Goal: Task Accomplishment & Management: Manage account settings

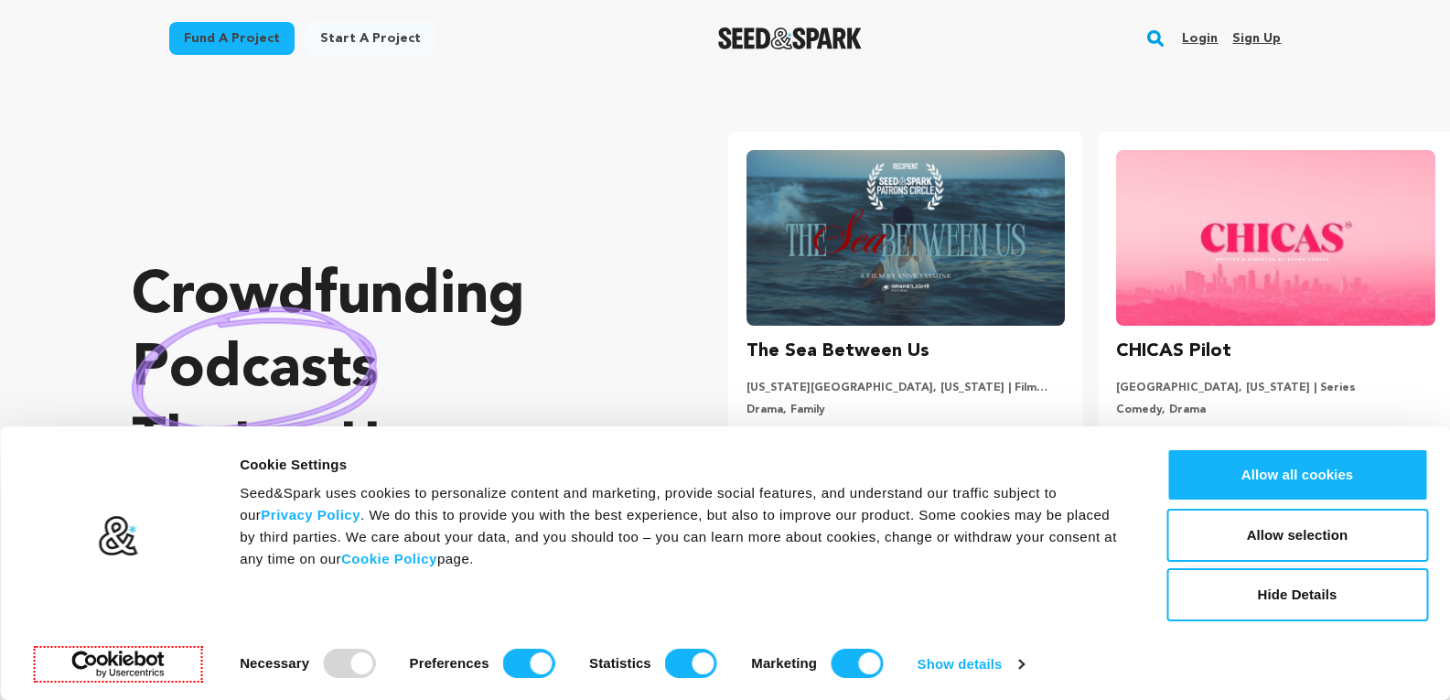
click at [1254, 39] on link "Sign up" at bounding box center [1257, 38] width 48 height 29
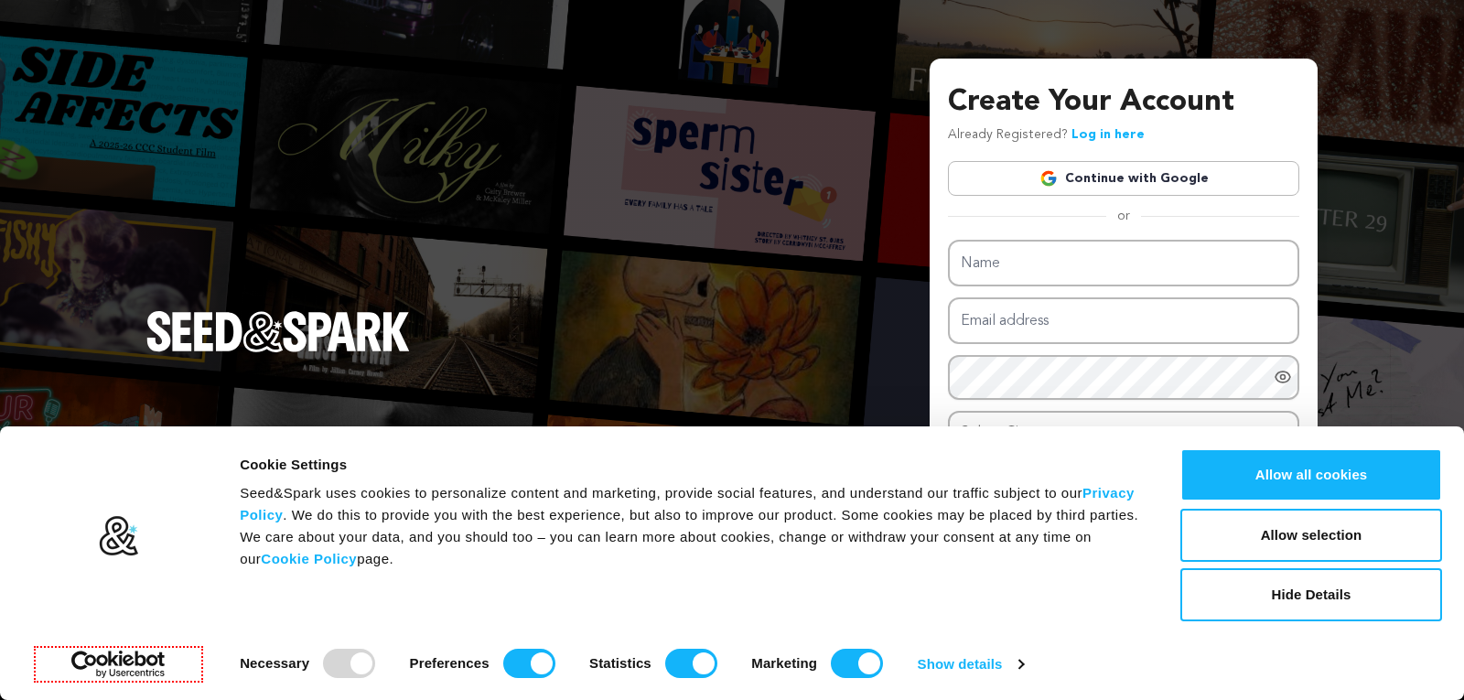
click at [1065, 177] on link "Continue with Google" at bounding box center [1123, 178] width 351 height 35
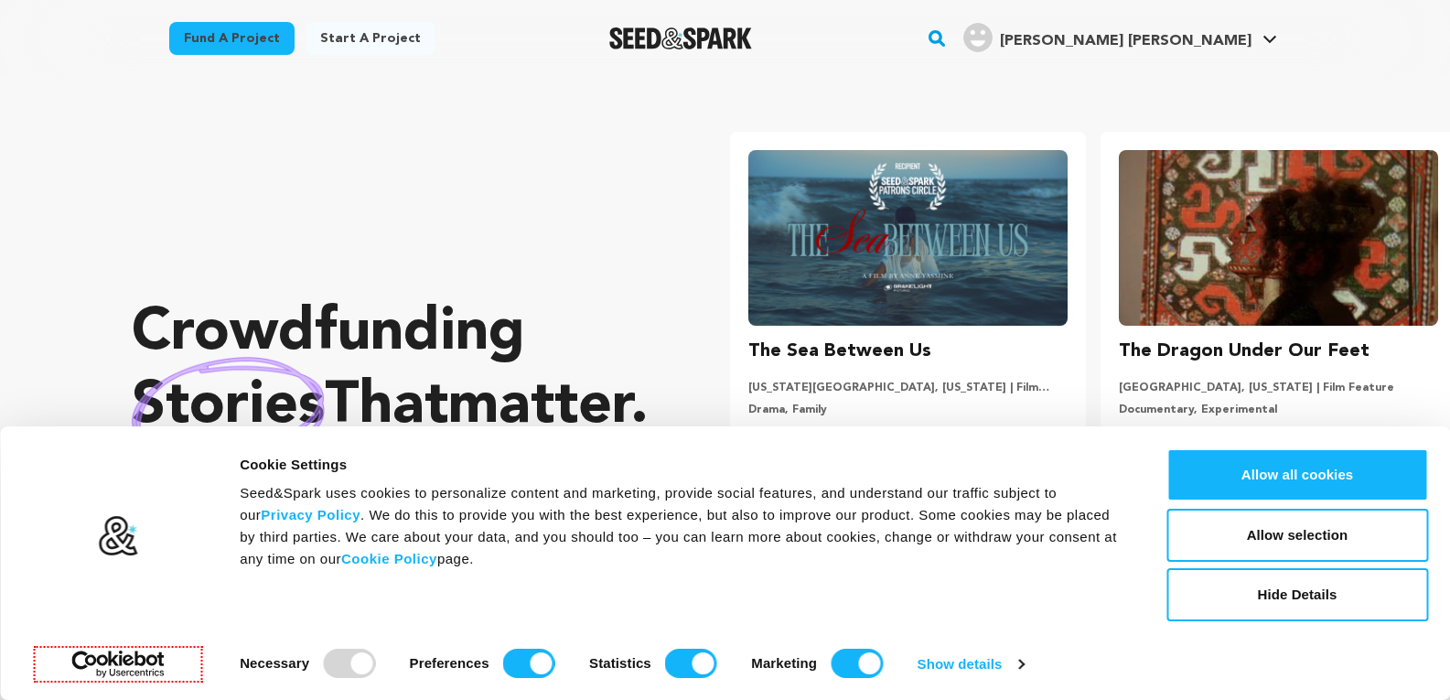
scroll to position [0, 385]
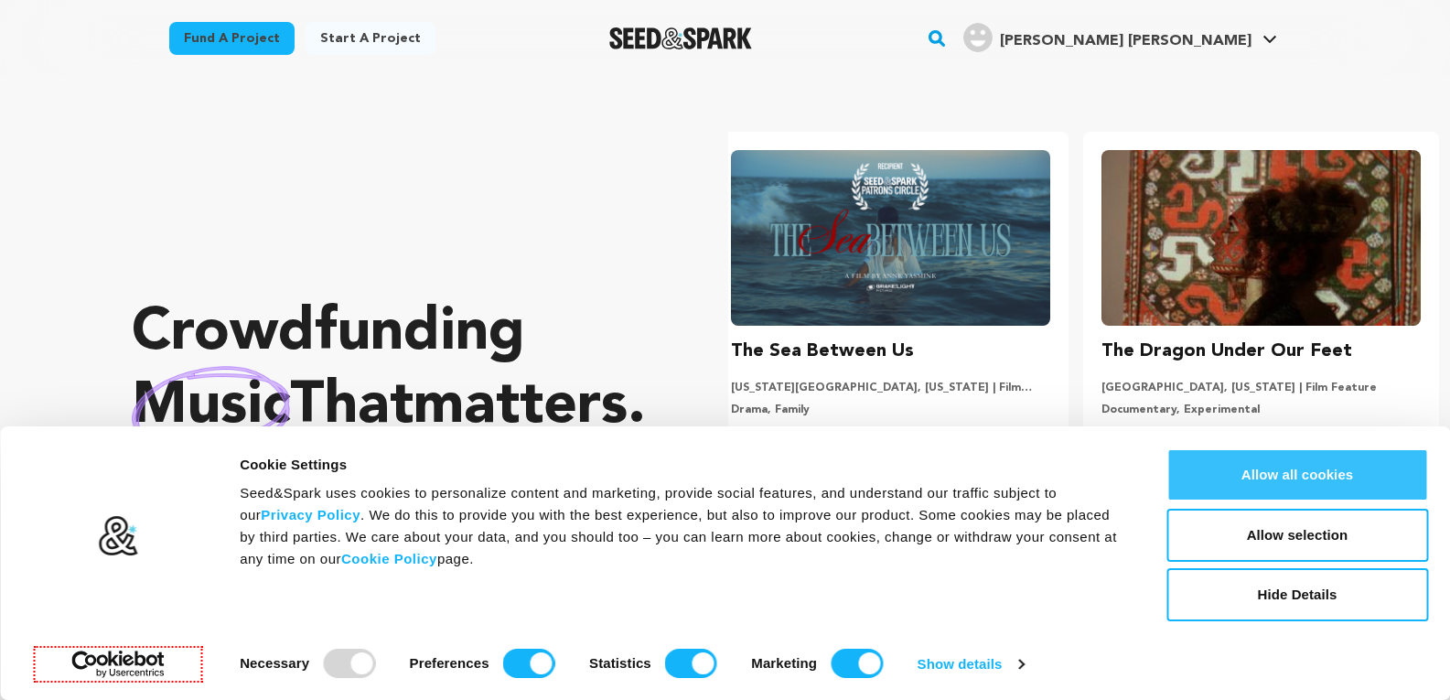
click at [1271, 484] on button "Allow all cookies" at bounding box center [1298, 474] width 262 height 53
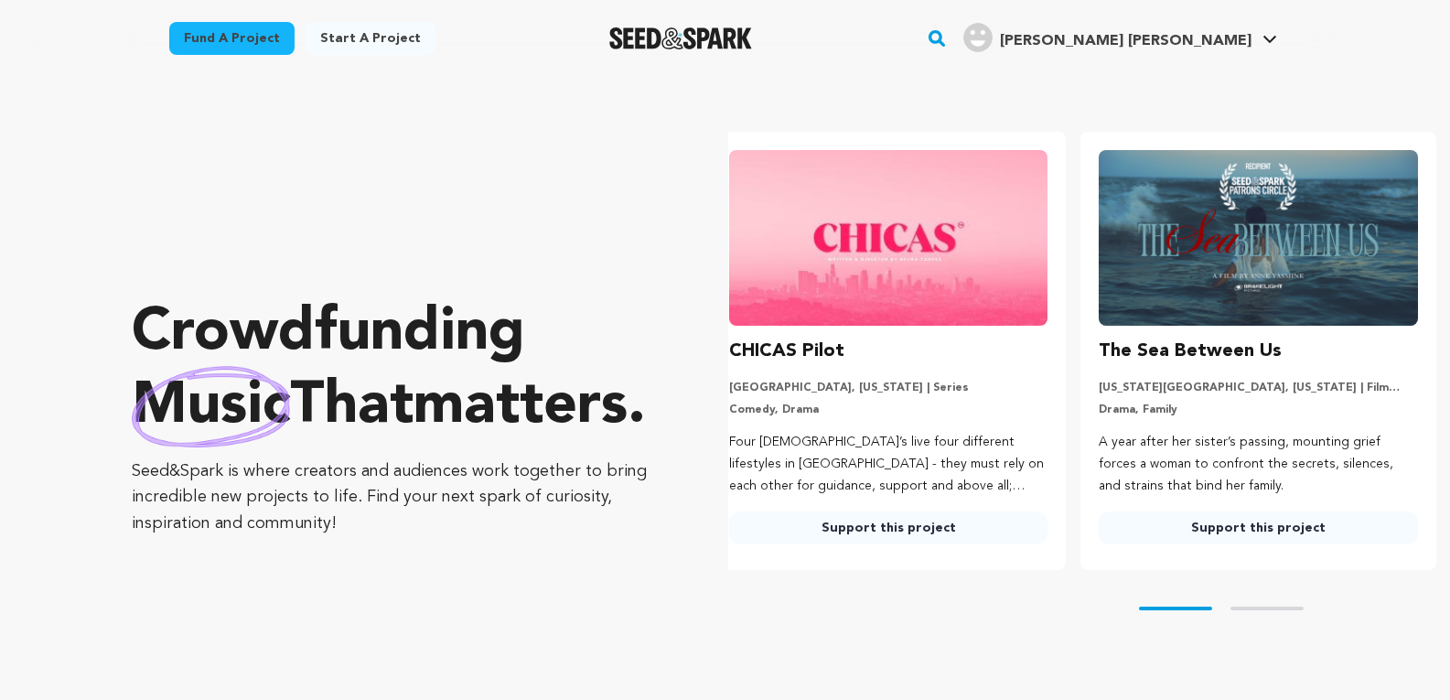
scroll to position [0, 0]
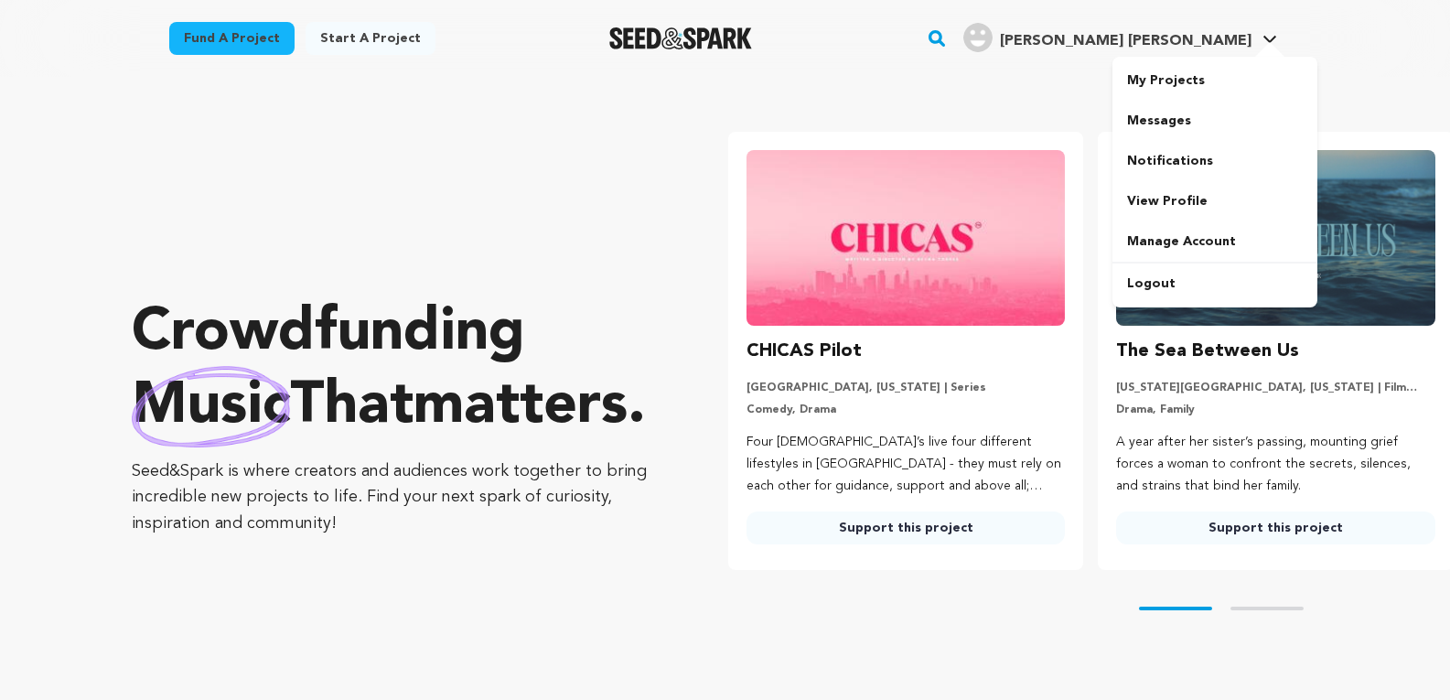
click at [1201, 38] on span "[PERSON_NAME] [PERSON_NAME]" at bounding box center [1126, 41] width 252 height 15
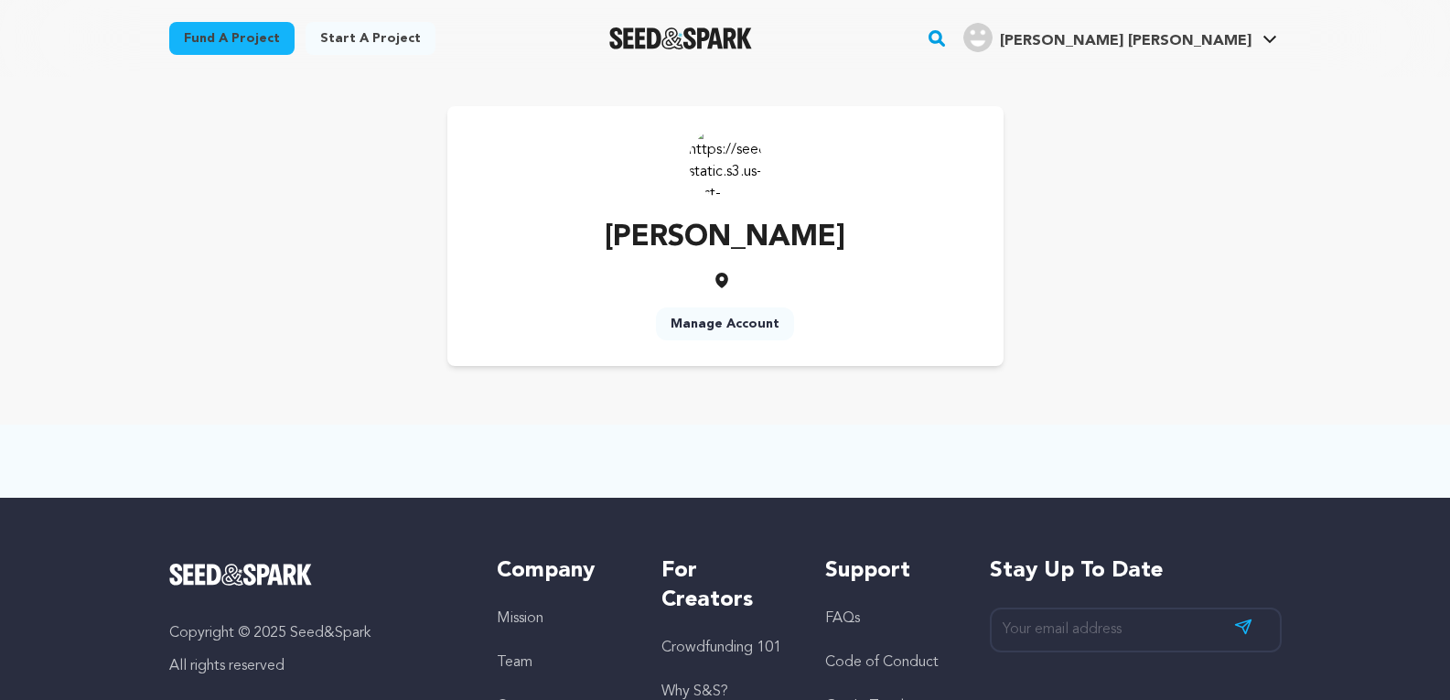
click at [1213, 41] on span "[PERSON_NAME] [PERSON_NAME]" at bounding box center [1126, 41] width 252 height 15
click at [1179, 243] on link "Manage Account" at bounding box center [1215, 241] width 205 height 40
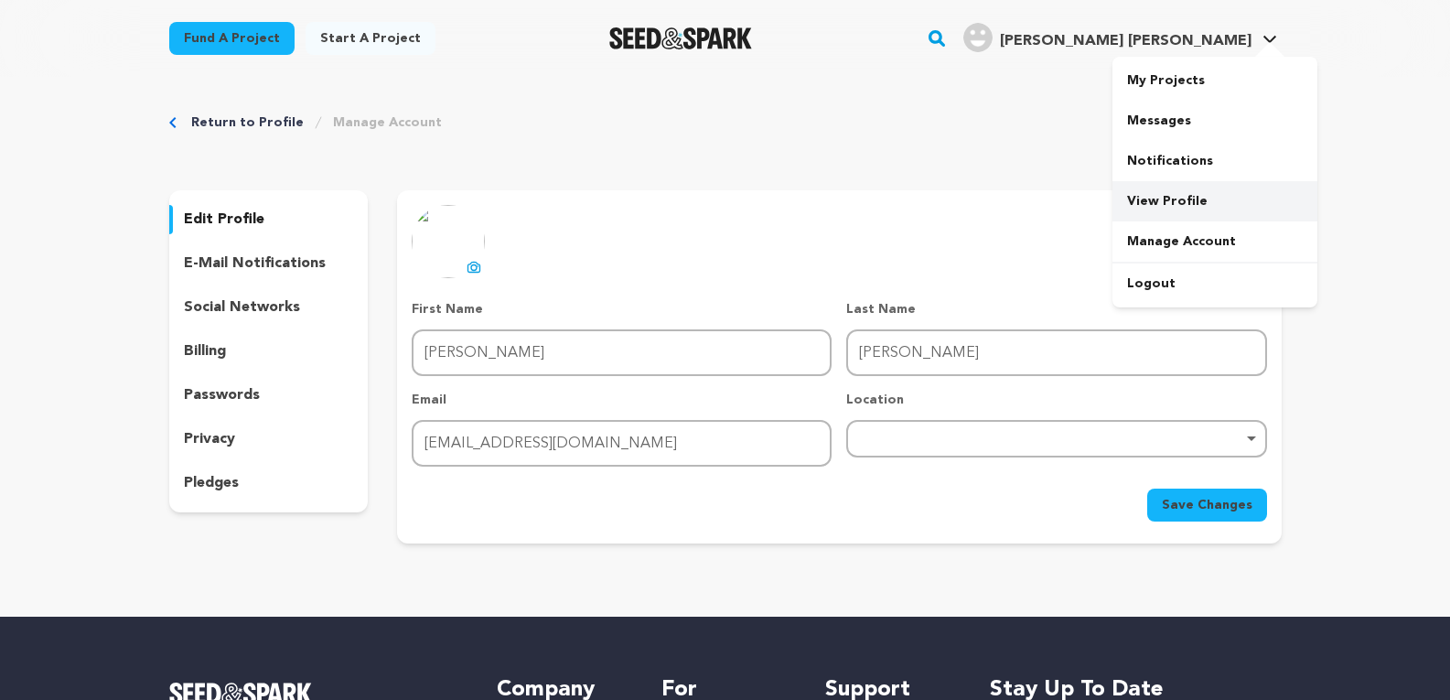
click at [1168, 205] on link "View Profile" at bounding box center [1215, 201] width 205 height 40
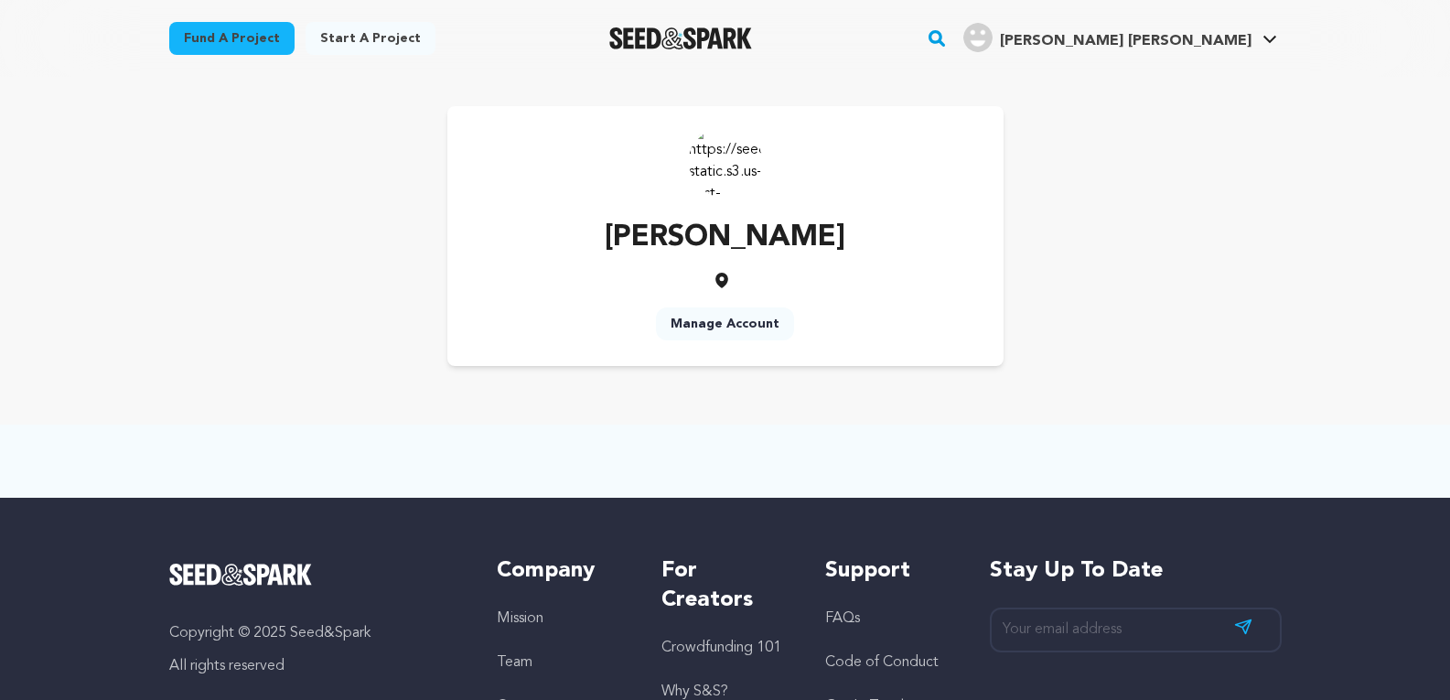
click at [737, 324] on link "Manage Account" at bounding box center [725, 323] width 138 height 33
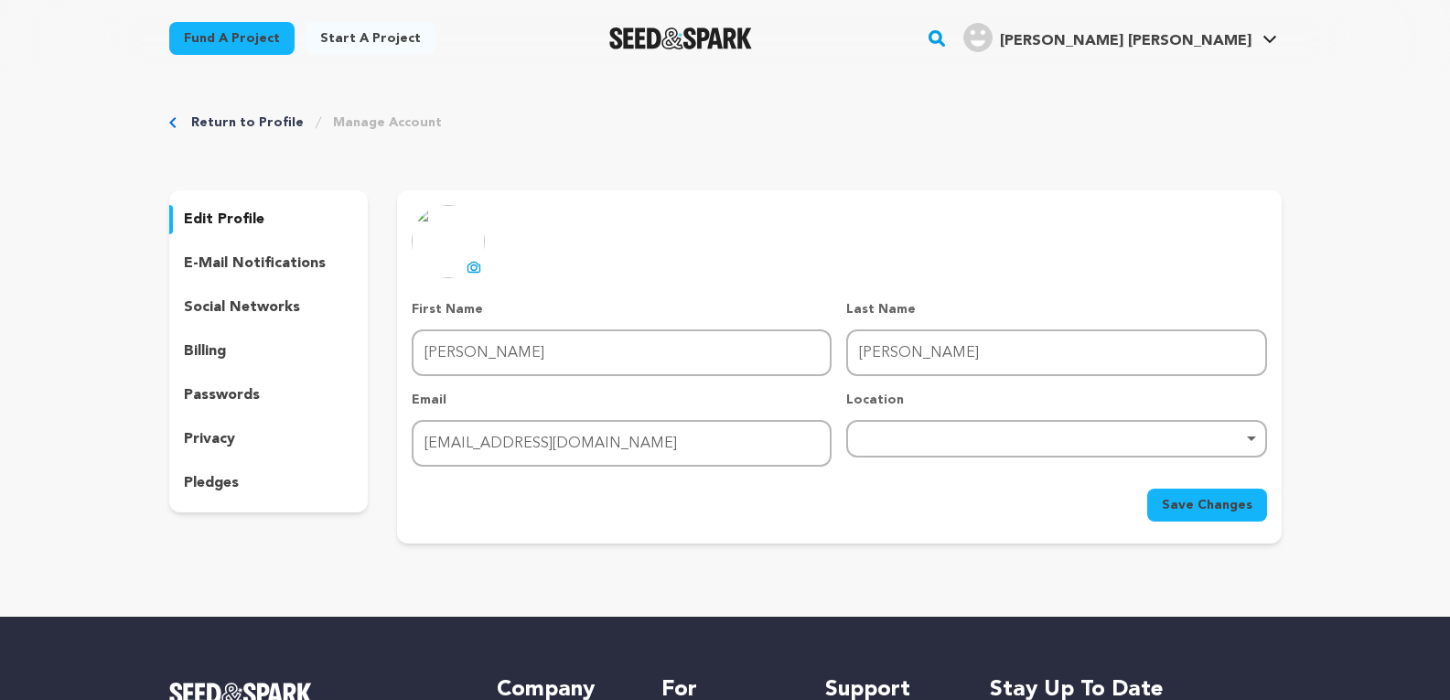
click at [253, 306] on p "social networks" at bounding box center [242, 307] width 116 height 22
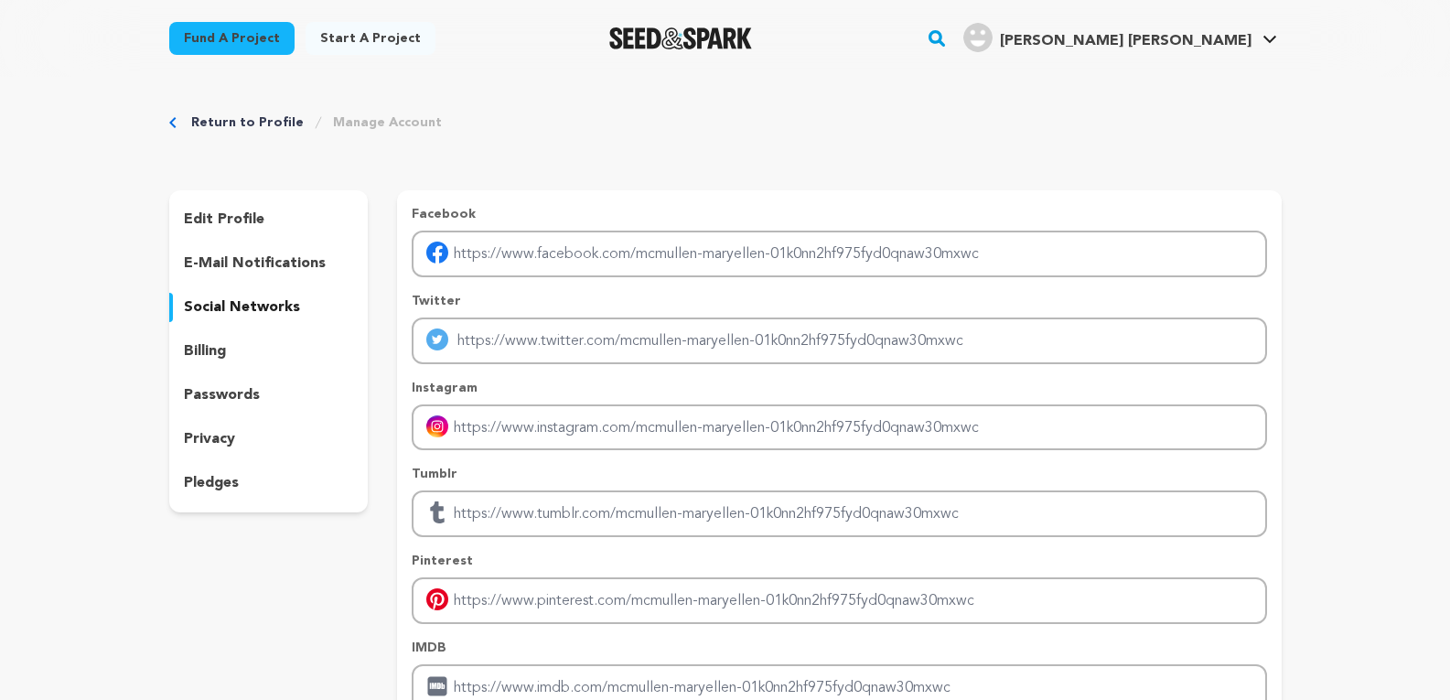
click at [228, 442] on p "privacy" at bounding box center [209, 439] width 51 height 22
